Goal: Book appointment/travel/reservation

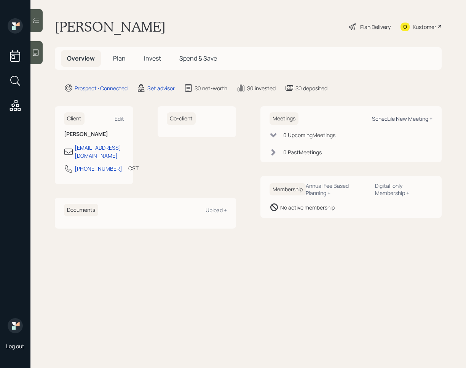
click at [405, 119] on div "Schedule New Meeting +" at bounding box center [402, 118] width 61 height 7
select select "round-[PERSON_NAME]"
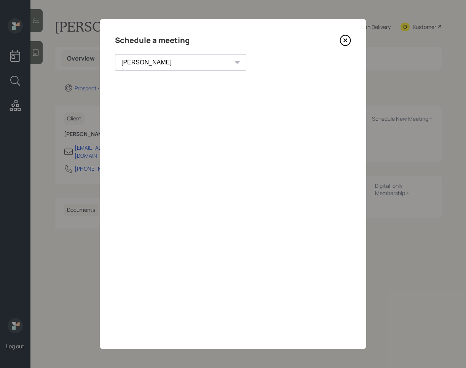
click at [344, 42] on icon at bounding box center [345, 40] width 11 height 11
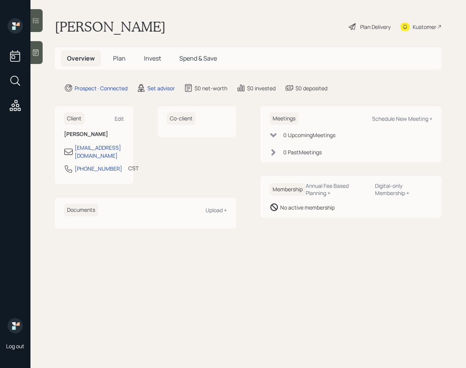
click at [36, 53] on icon at bounding box center [36, 53] width 8 height 8
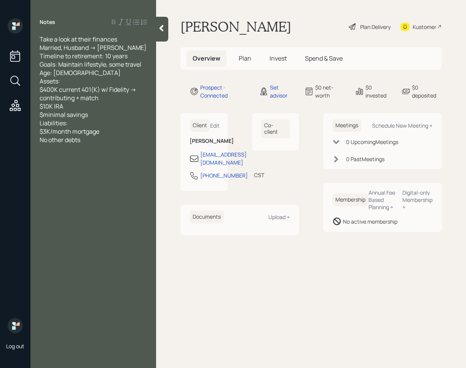
click at [165, 35] on div at bounding box center [162, 29] width 12 height 25
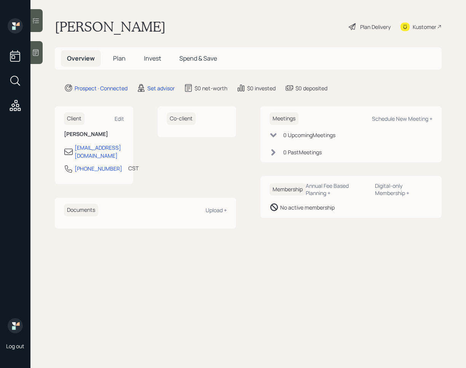
click at [38, 54] on icon at bounding box center [36, 53] width 6 height 6
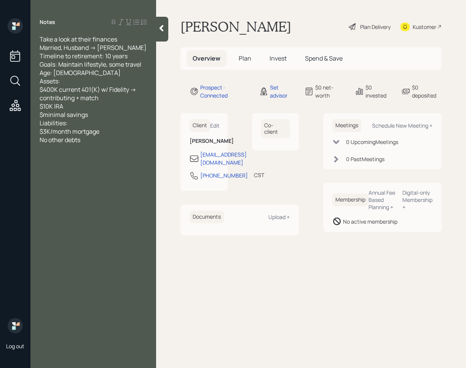
click at [164, 30] on icon at bounding box center [162, 28] width 8 height 8
